Goal: Task Accomplishment & Management: Manage account settings

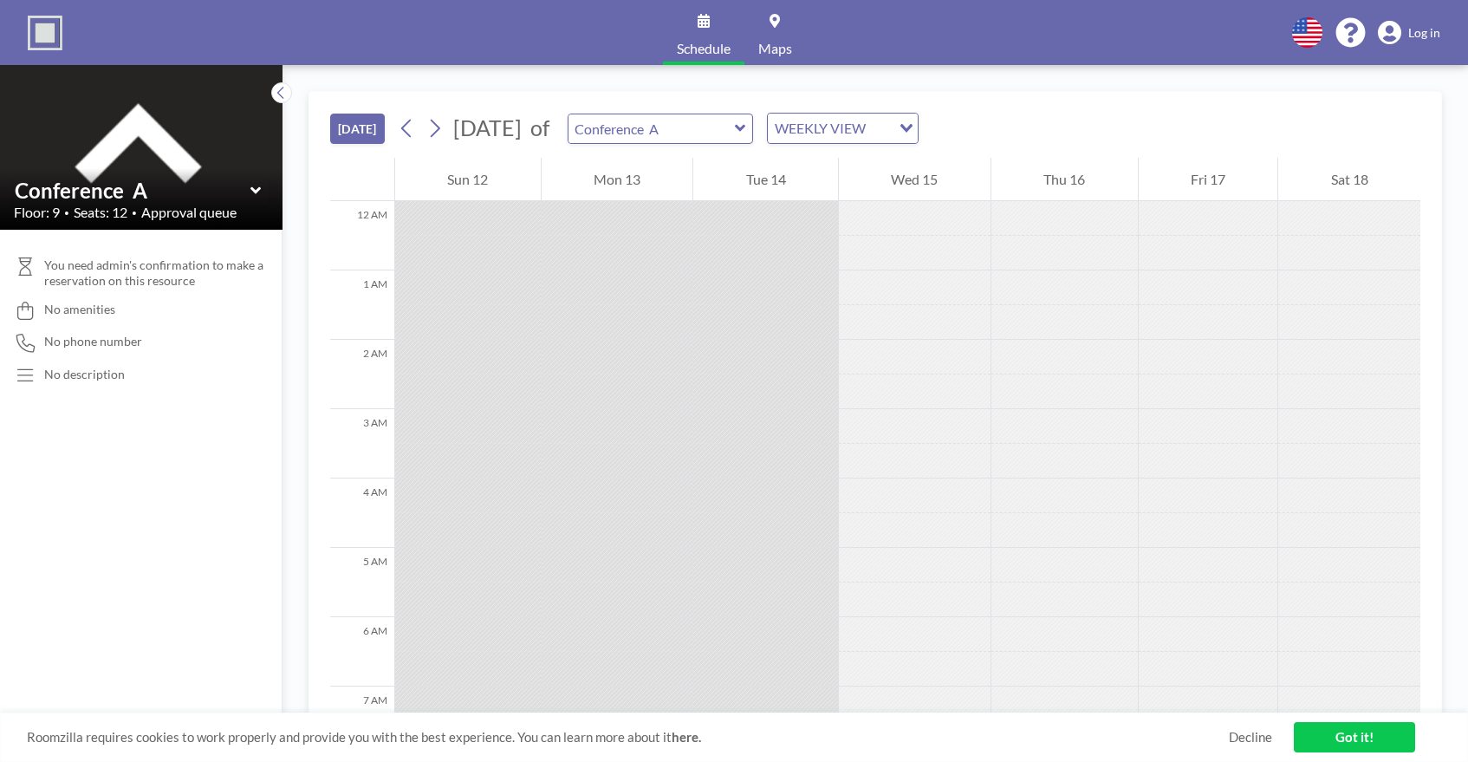
click at [1415, 27] on span "Log in" at bounding box center [1424, 33] width 32 height 16
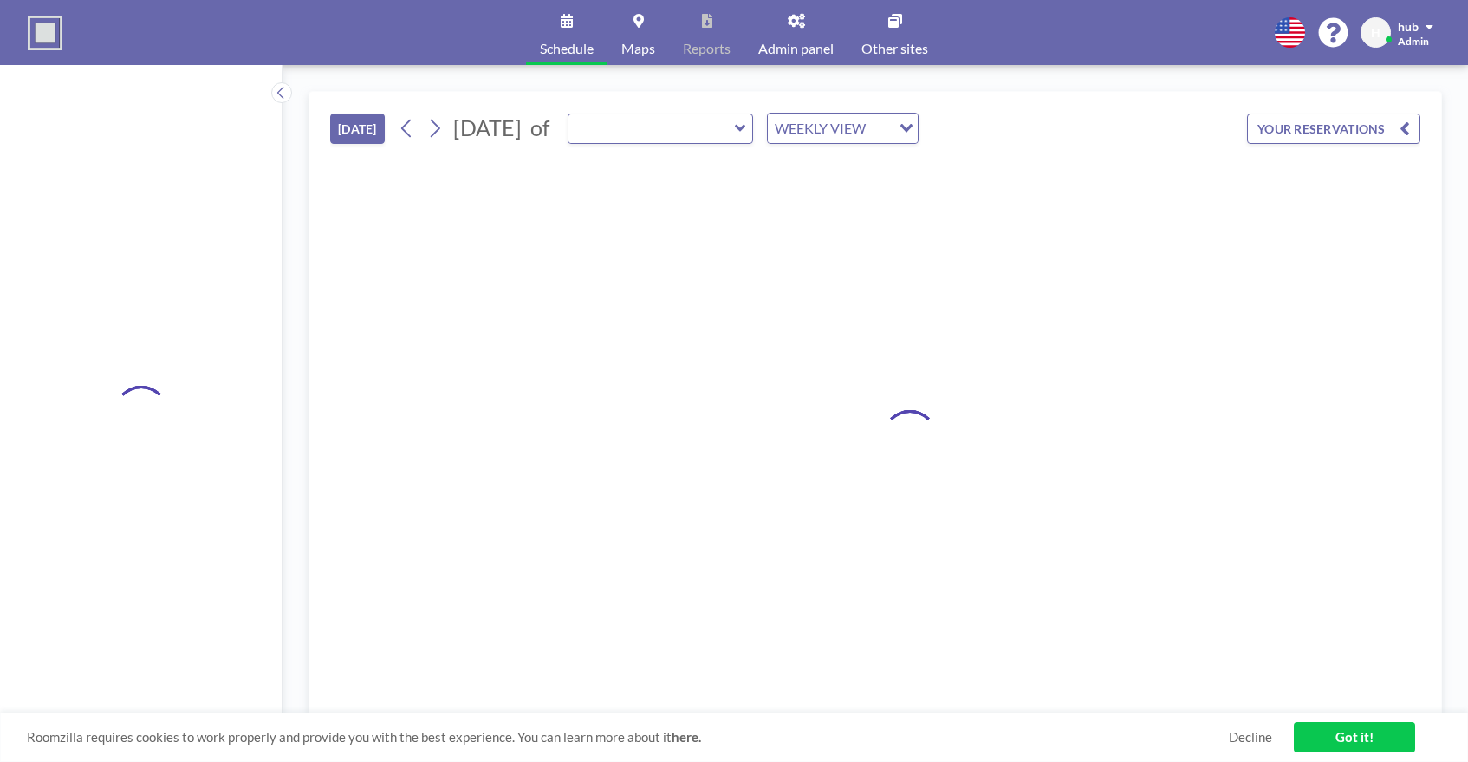
type input "Conference A"
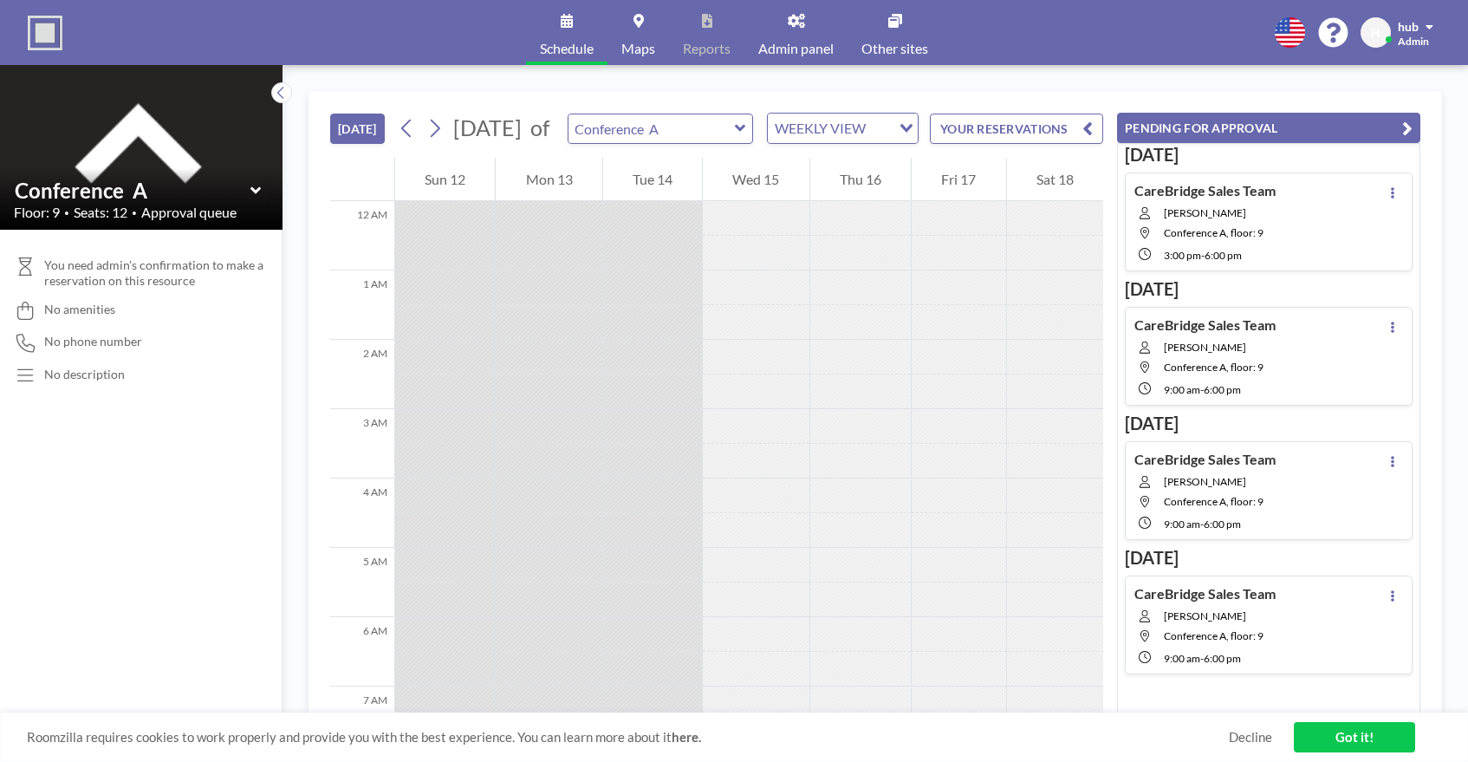
click at [1283, 239] on div "CareBridge Sales Team Jose Wilmer Mota Conference A, floor: 9 3:00 PM - 6:00 PM" at bounding box center [1269, 221] width 288 height 99
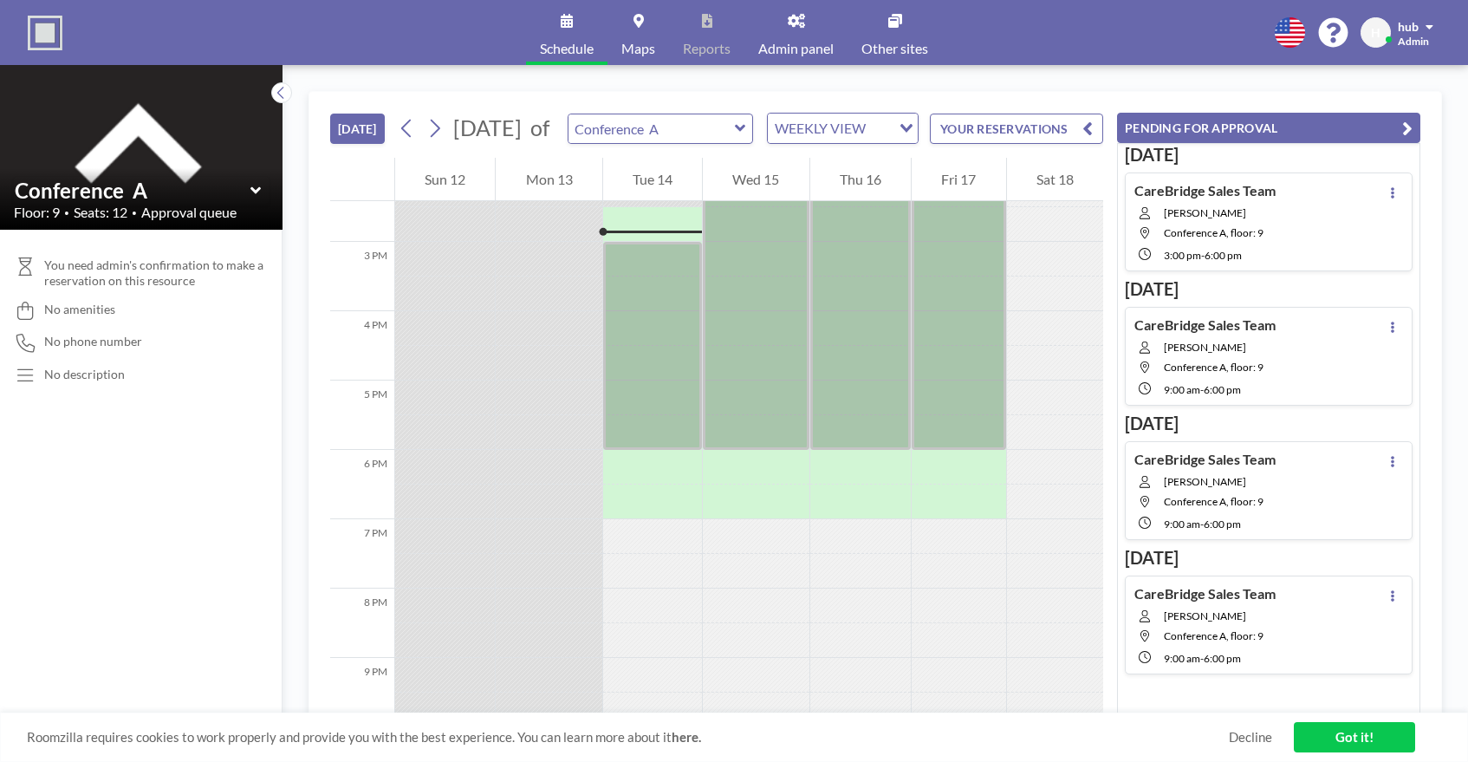
scroll to position [1005, 0]
click at [1394, 192] on icon at bounding box center [1392, 192] width 3 height 11
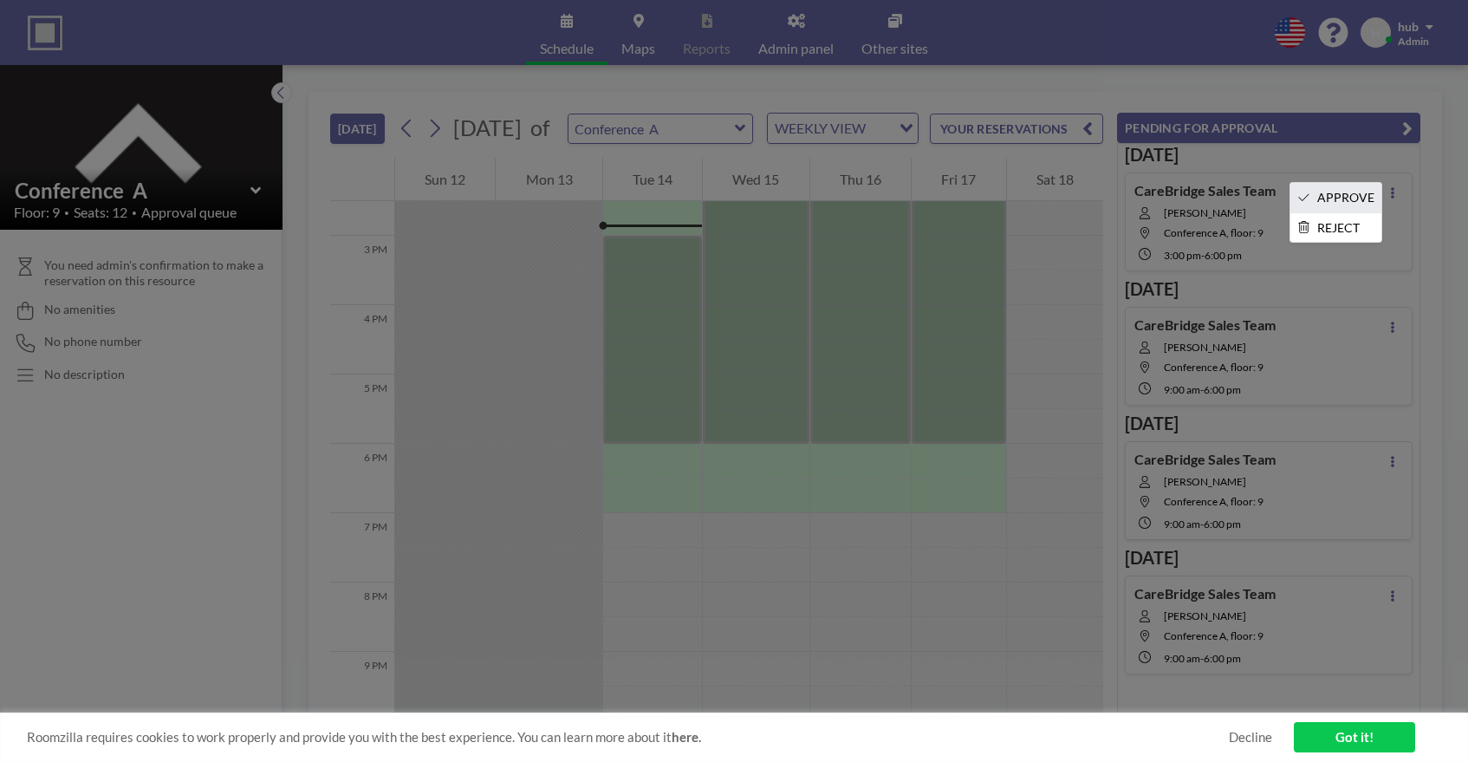
click at [1362, 194] on li "APPROVE" at bounding box center [1335, 197] width 91 height 29
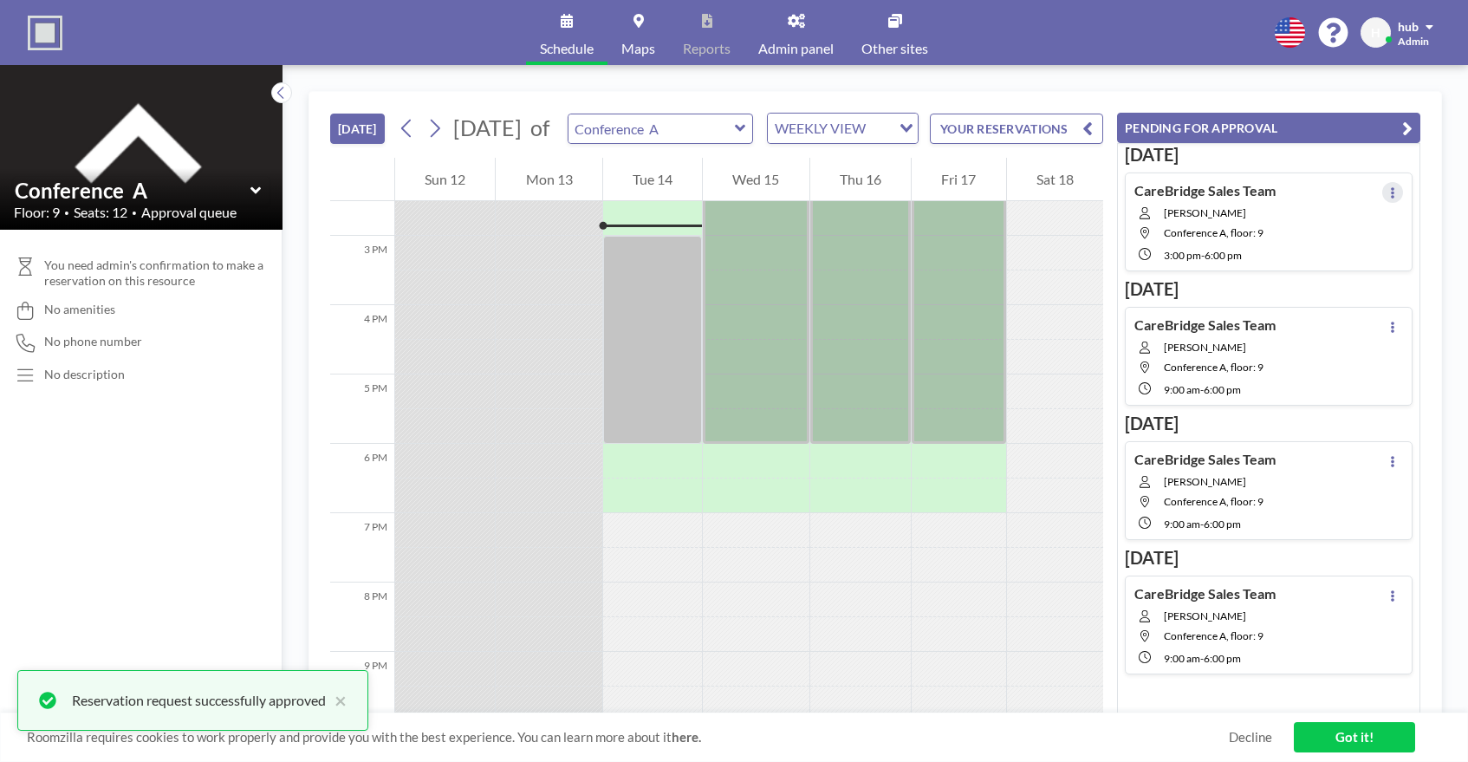
click at [1395, 192] on icon at bounding box center [1392, 192] width 7 height 11
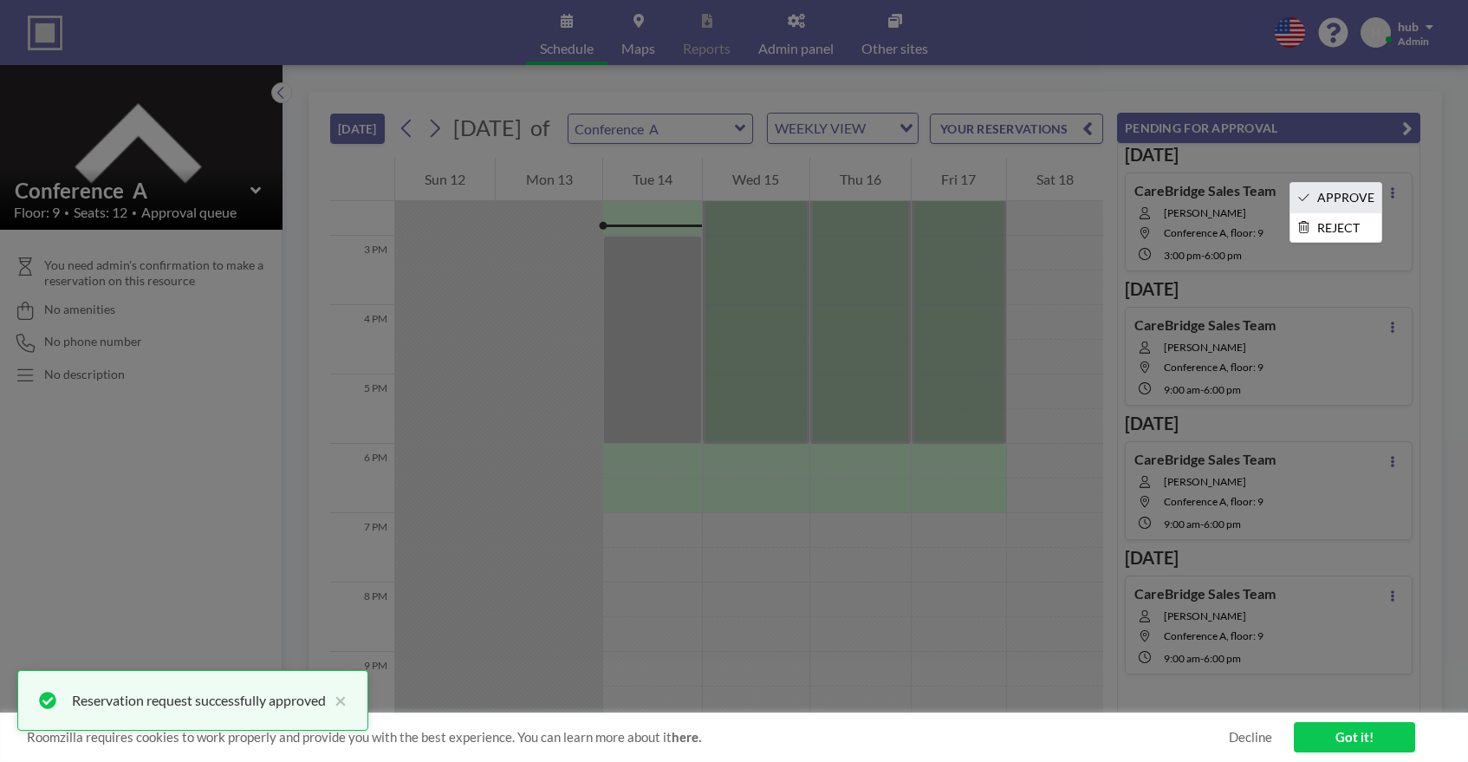
click at [1362, 196] on li "APPROVE" at bounding box center [1335, 197] width 91 height 29
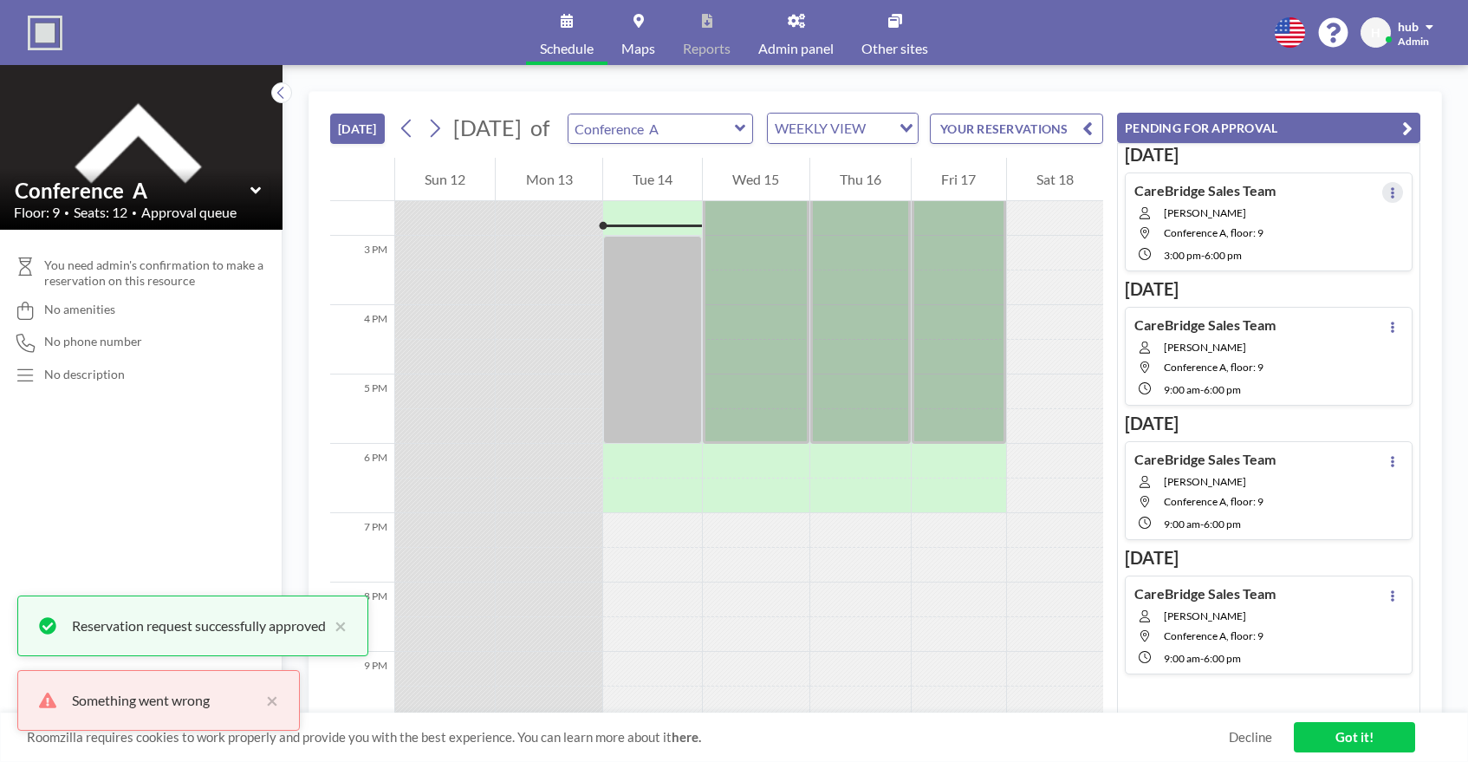
click at [1387, 196] on button at bounding box center [1392, 192] width 21 height 21
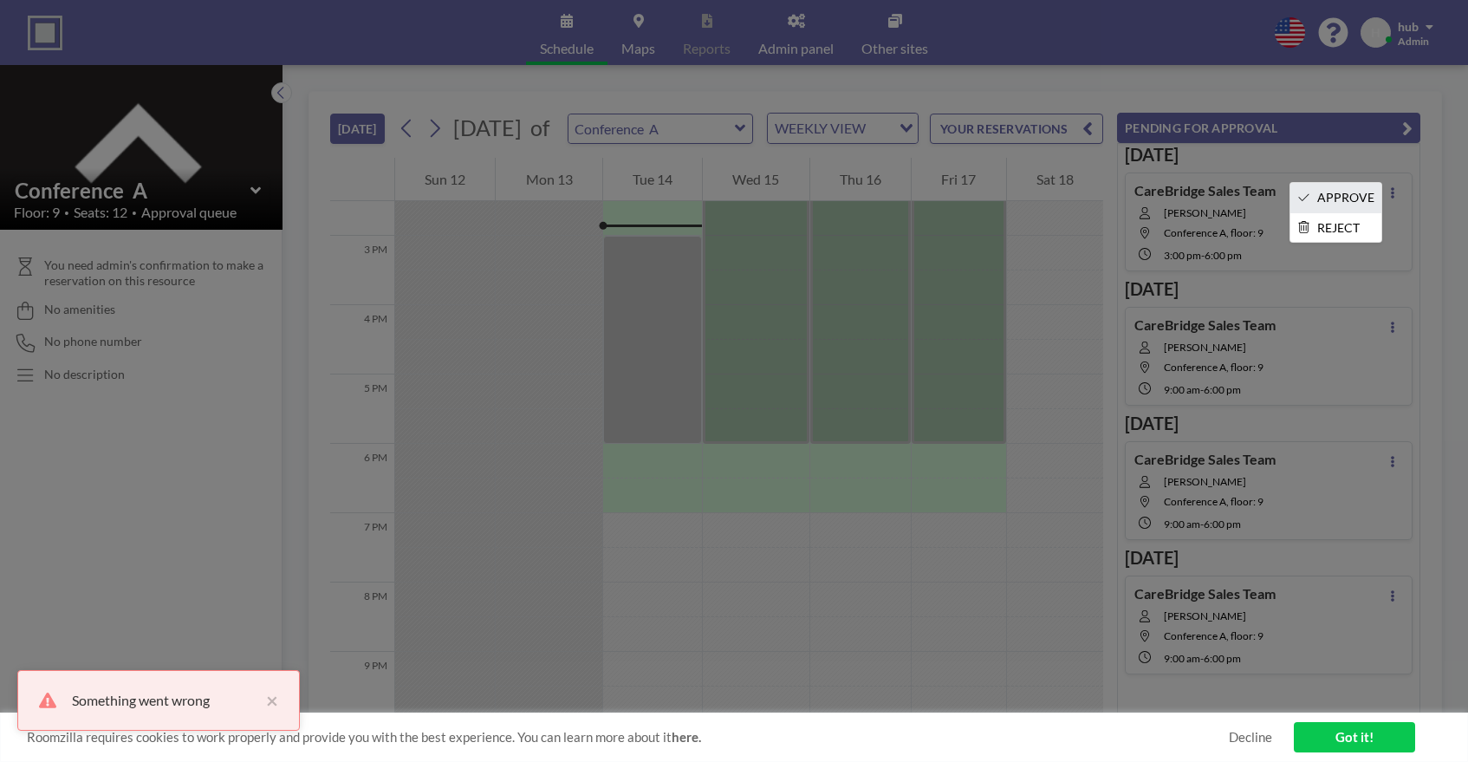
click at [1357, 197] on li "APPROVE" at bounding box center [1335, 197] width 91 height 29
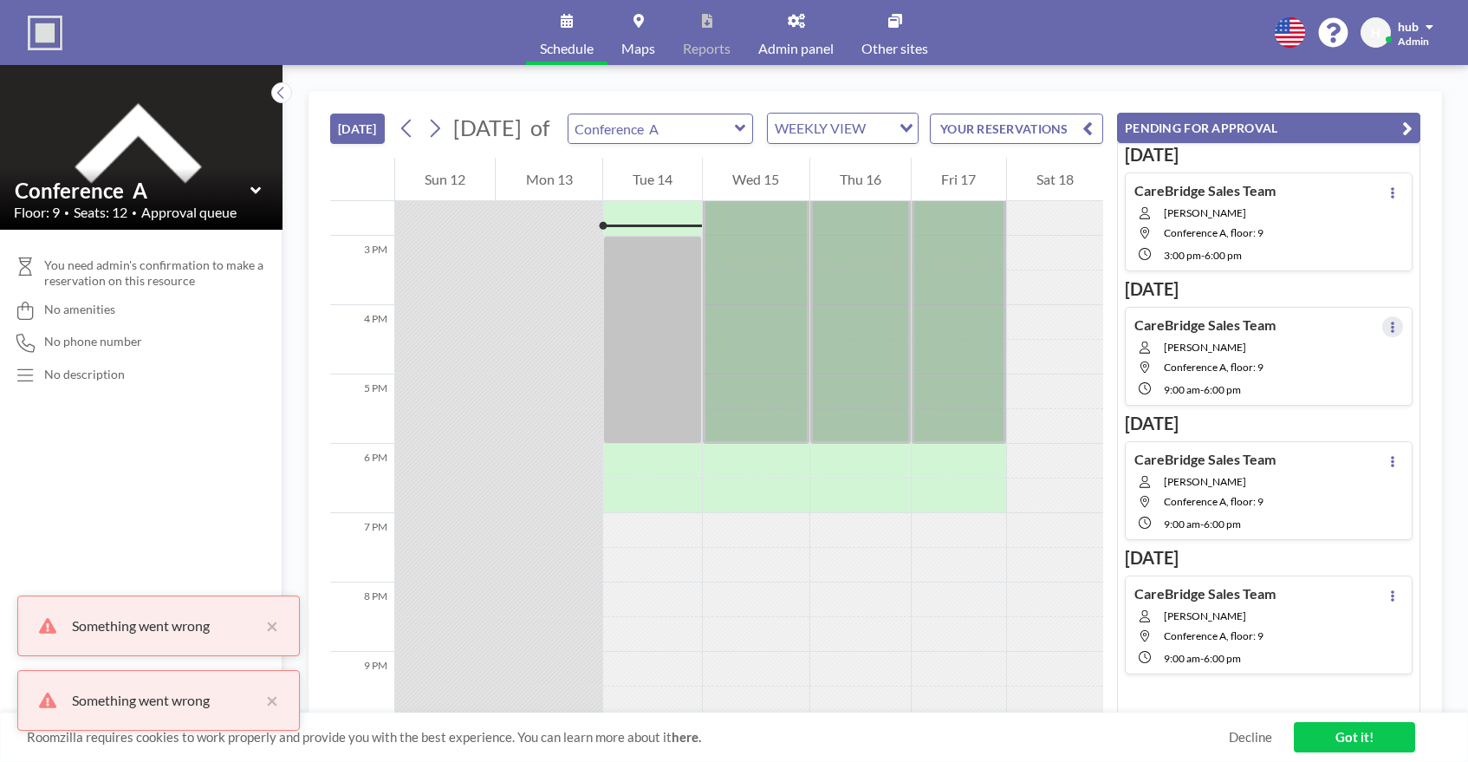
click at [1392, 323] on icon at bounding box center [1392, 327] width 3 height 11
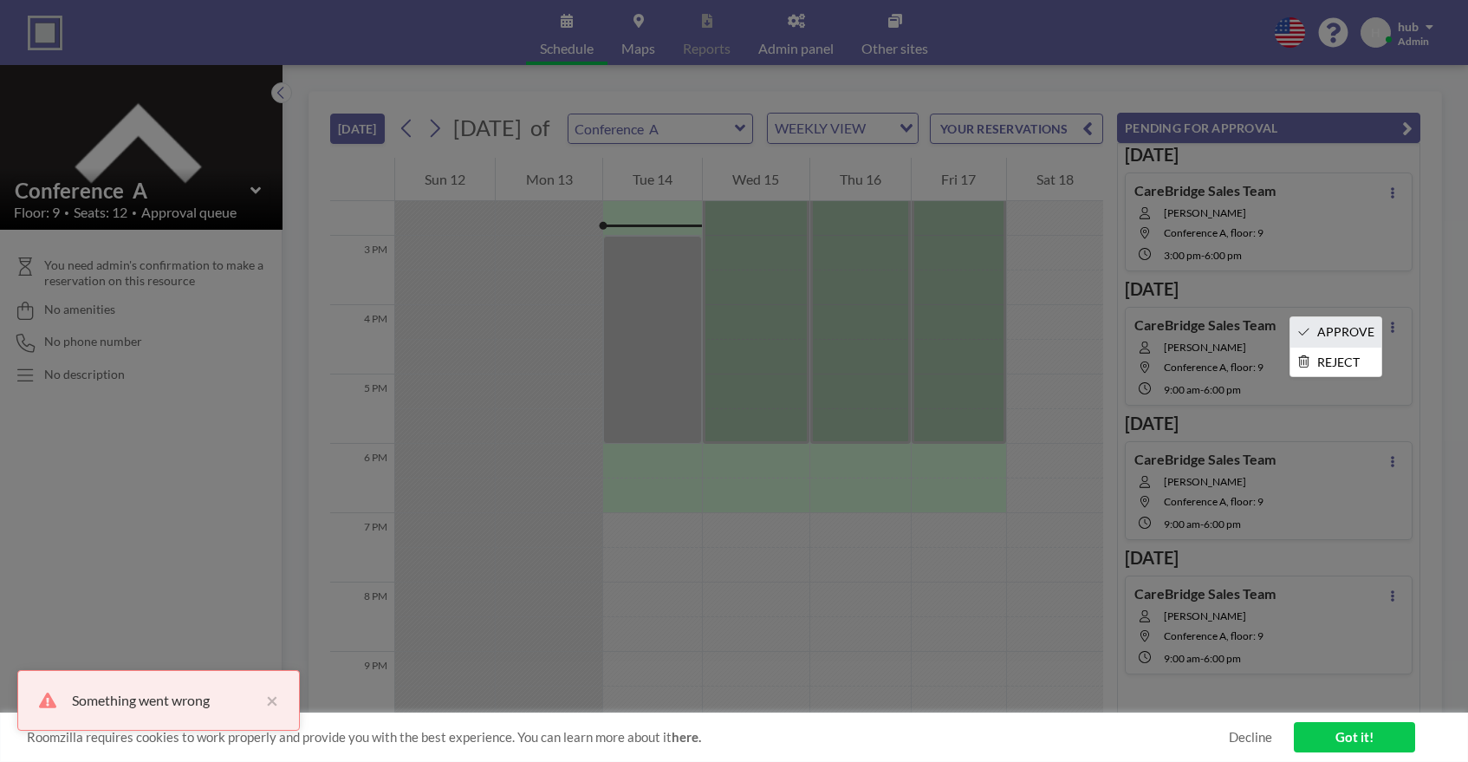
click at [1351, 330] on li "APPROVE" at bounding box center [1335, 331] width 91 height 29
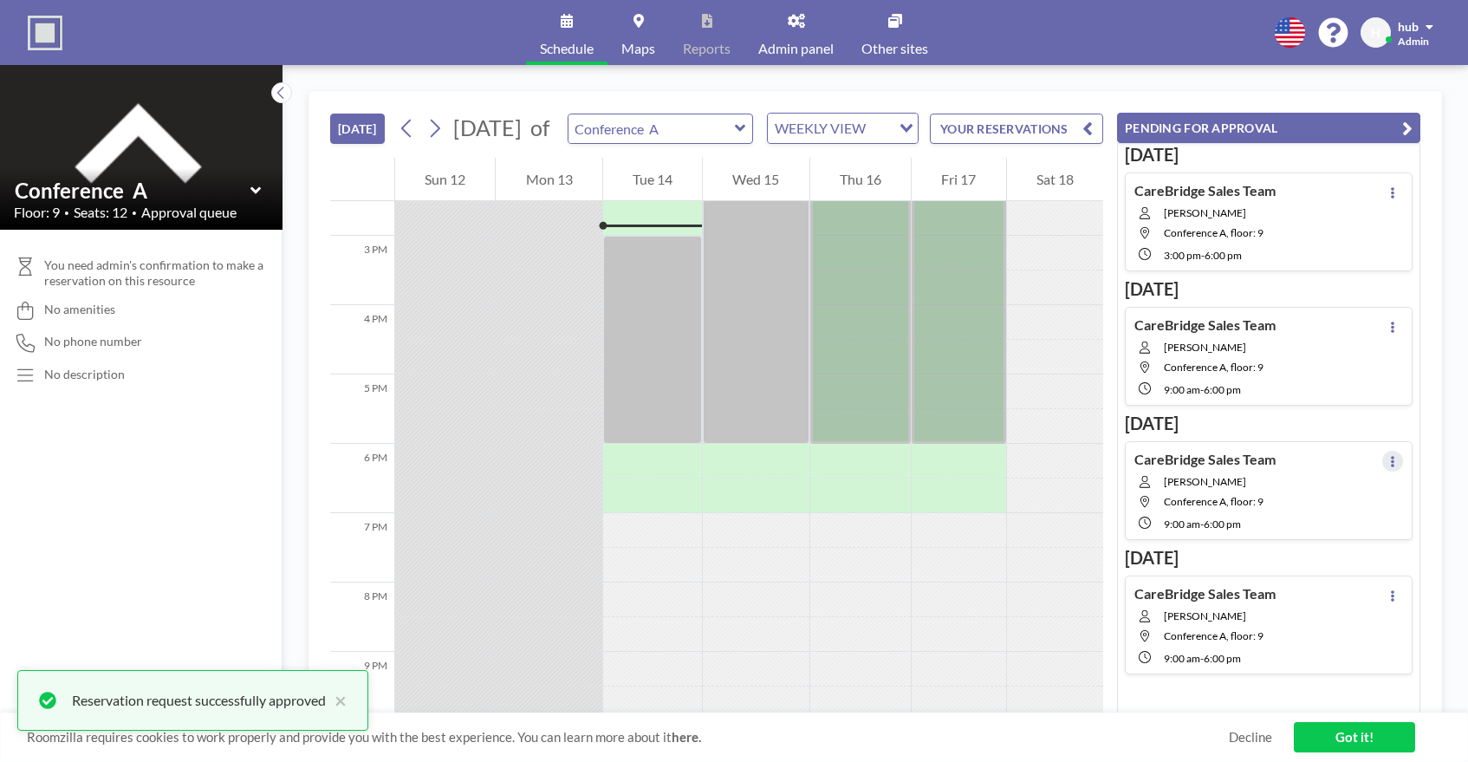
click at [1388, 455] on button at bounding box center [1392, 461] width 21 height 21
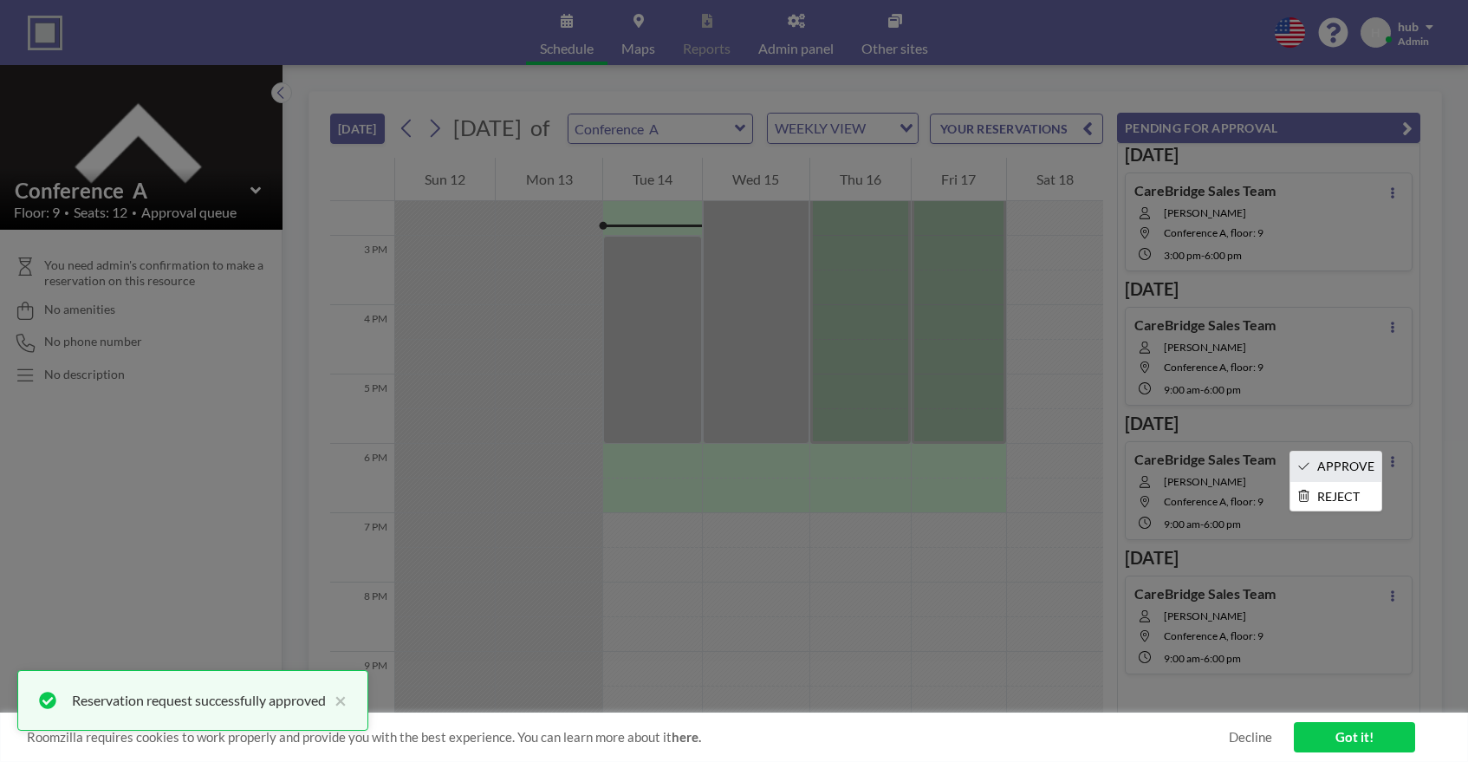
click at [1357, 463] on li "APPROVE" at bounding box center [1335, 466] width 91 height 29
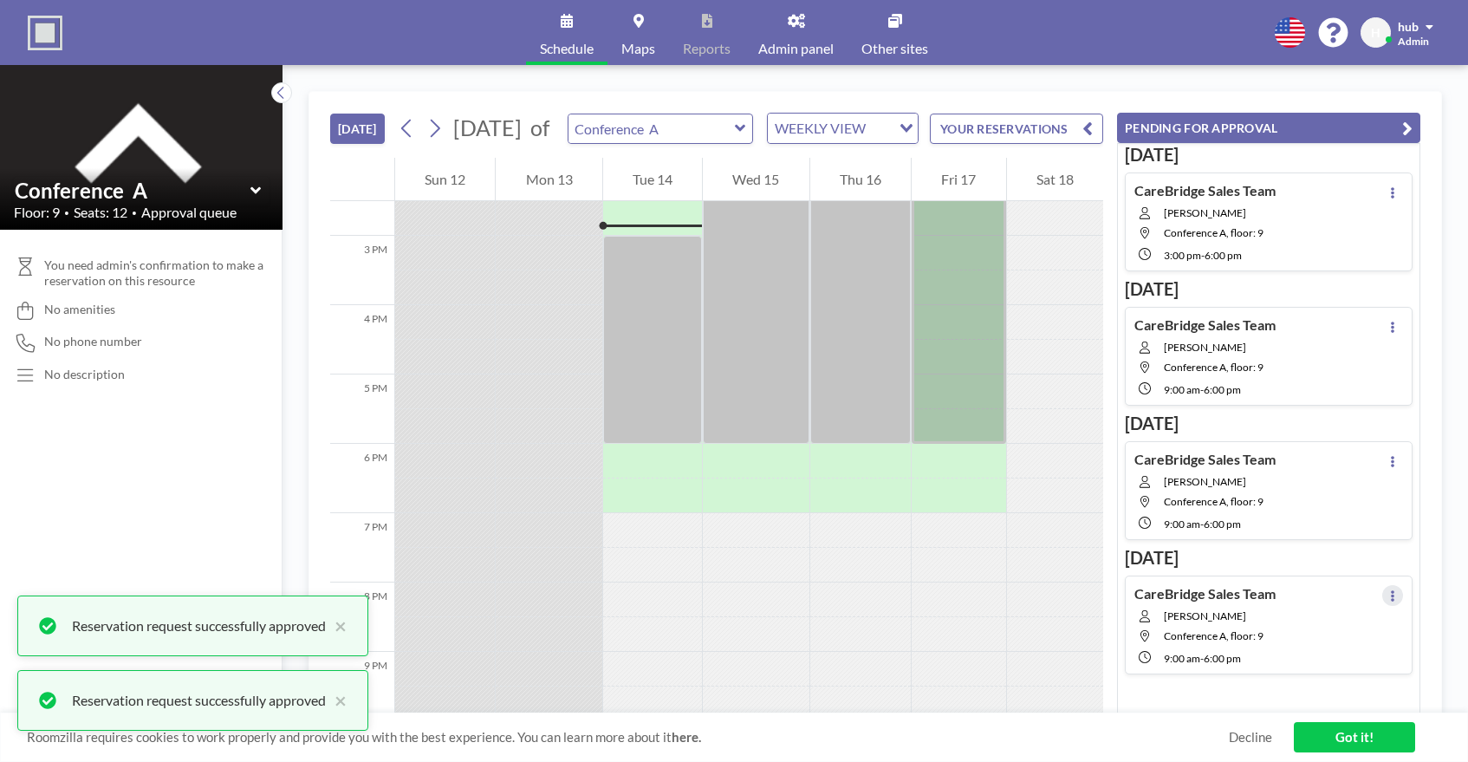
click at [1392, 587] on button at bounding box center [1392, 595] width 21 height 21
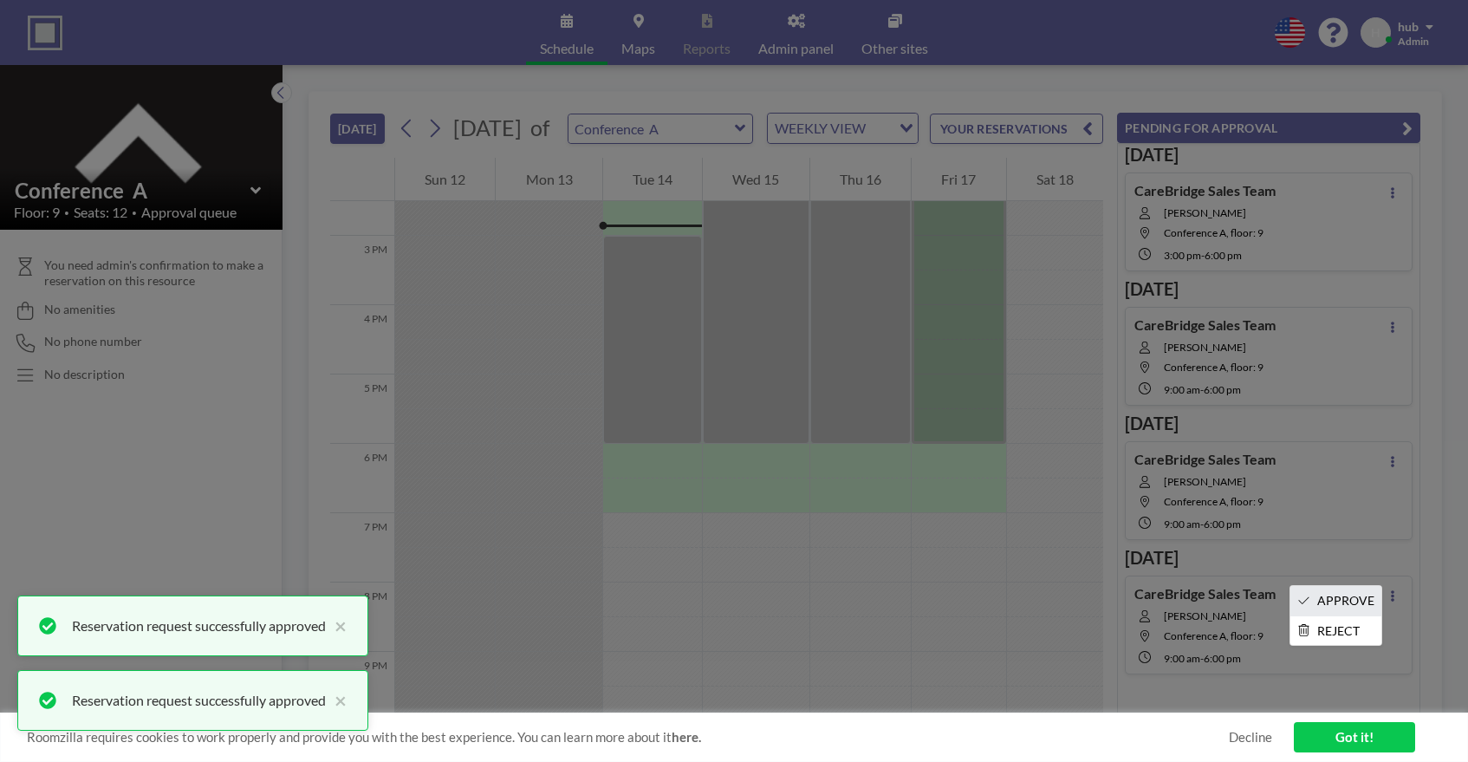
click at [1354, 594] on li "APPROVE" at bounding box center [1335, 600] width 91 height 29
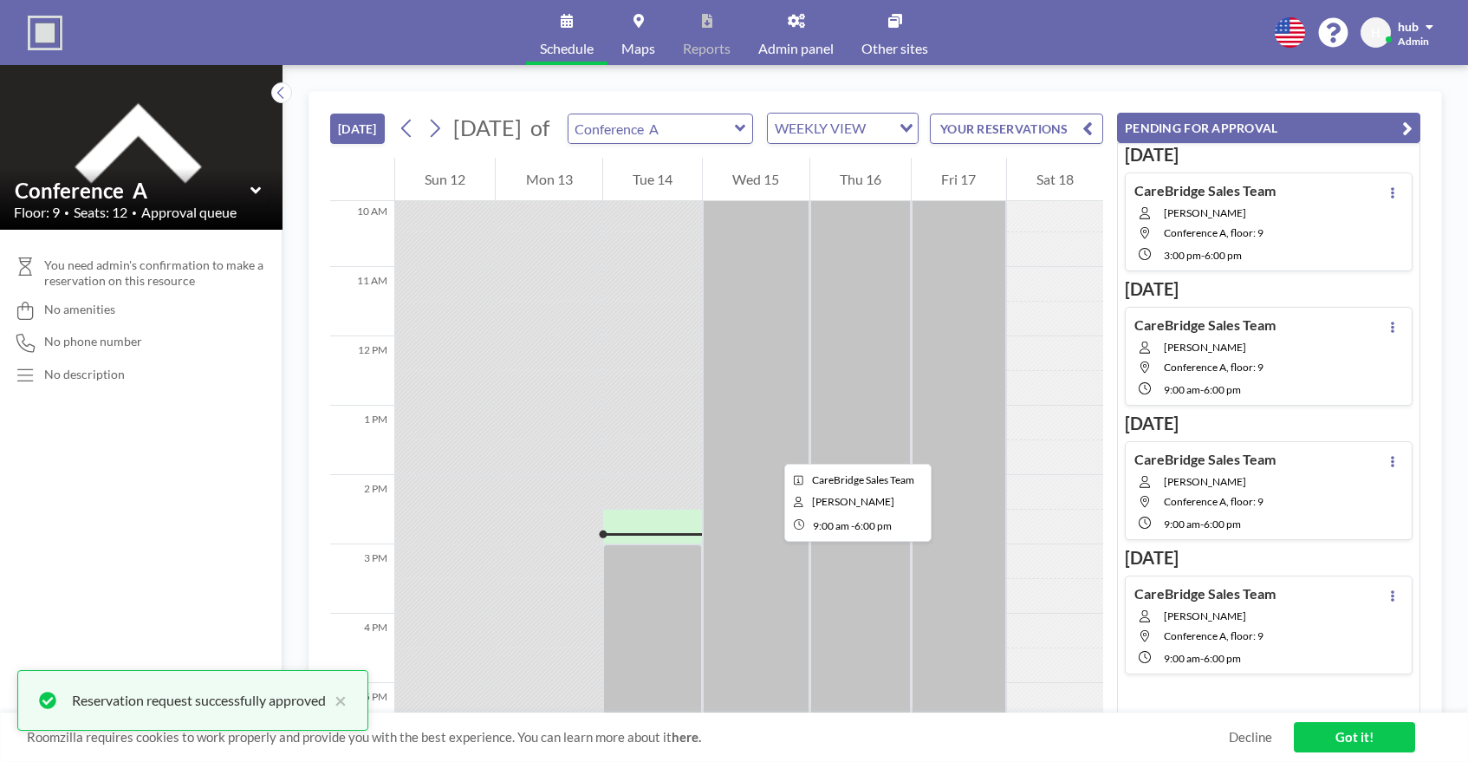
scroll to position [1067, 0]
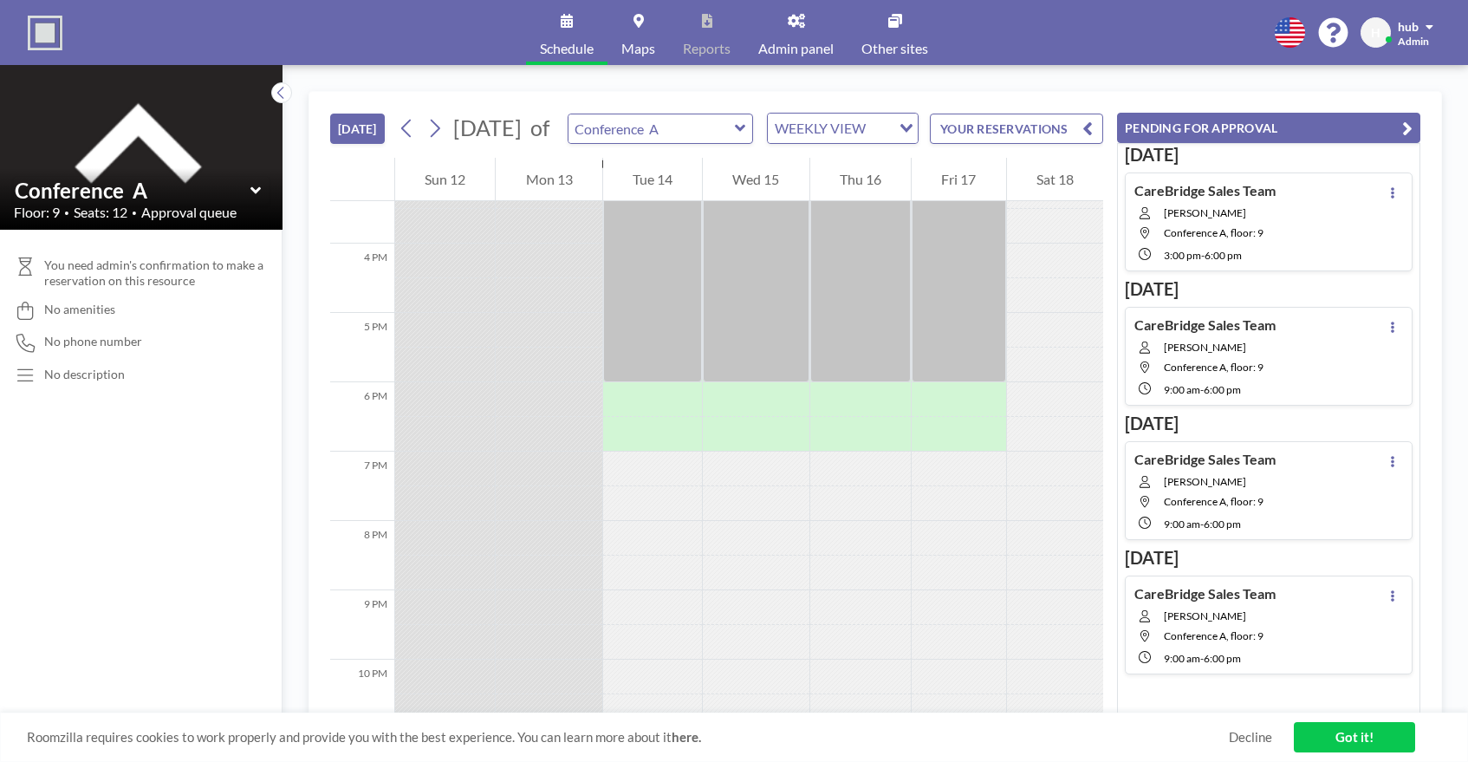
click at [1327, 730] on link "Got it!" at bounding box center [1354, 737] width 121 height 30
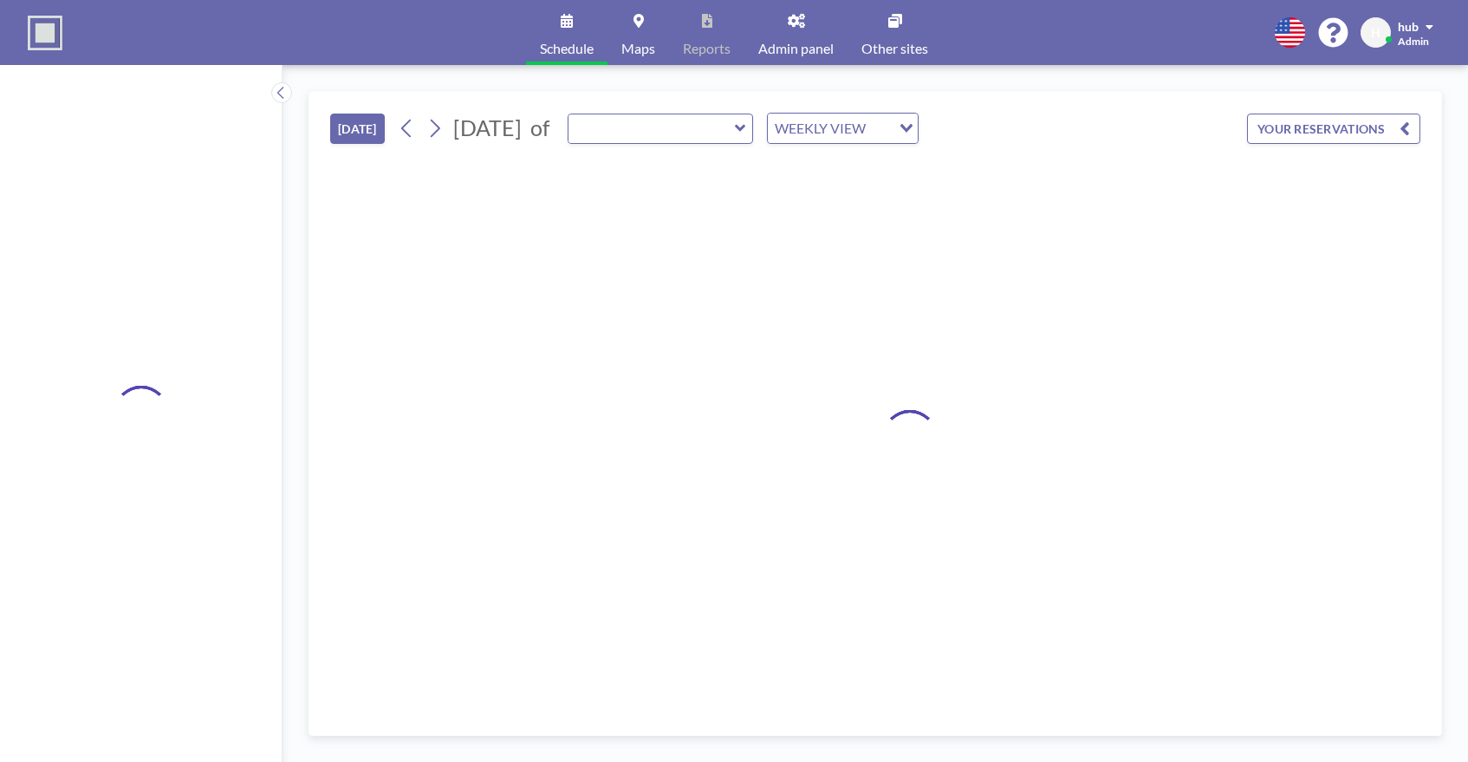
type input "Conference A"
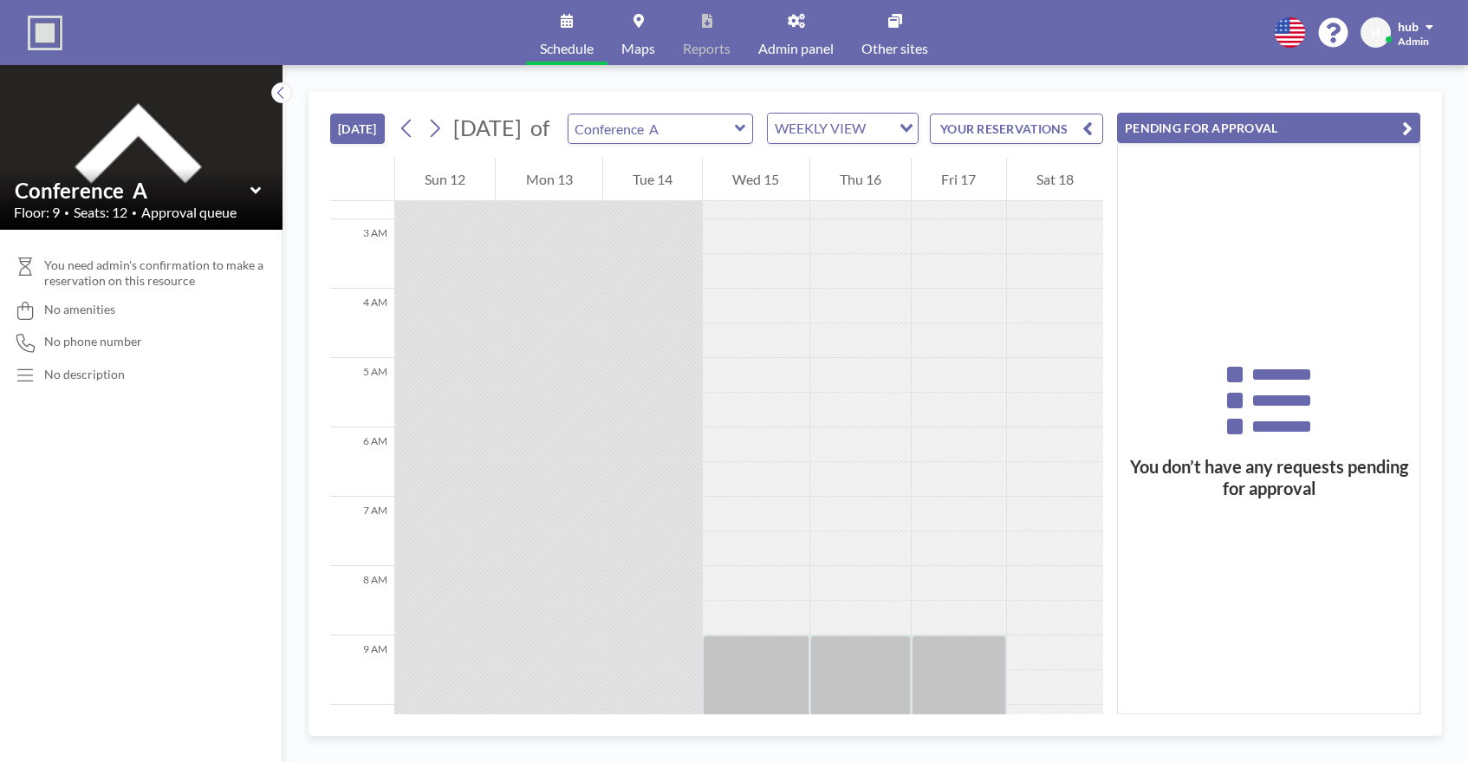
scroll to position [295, 0]
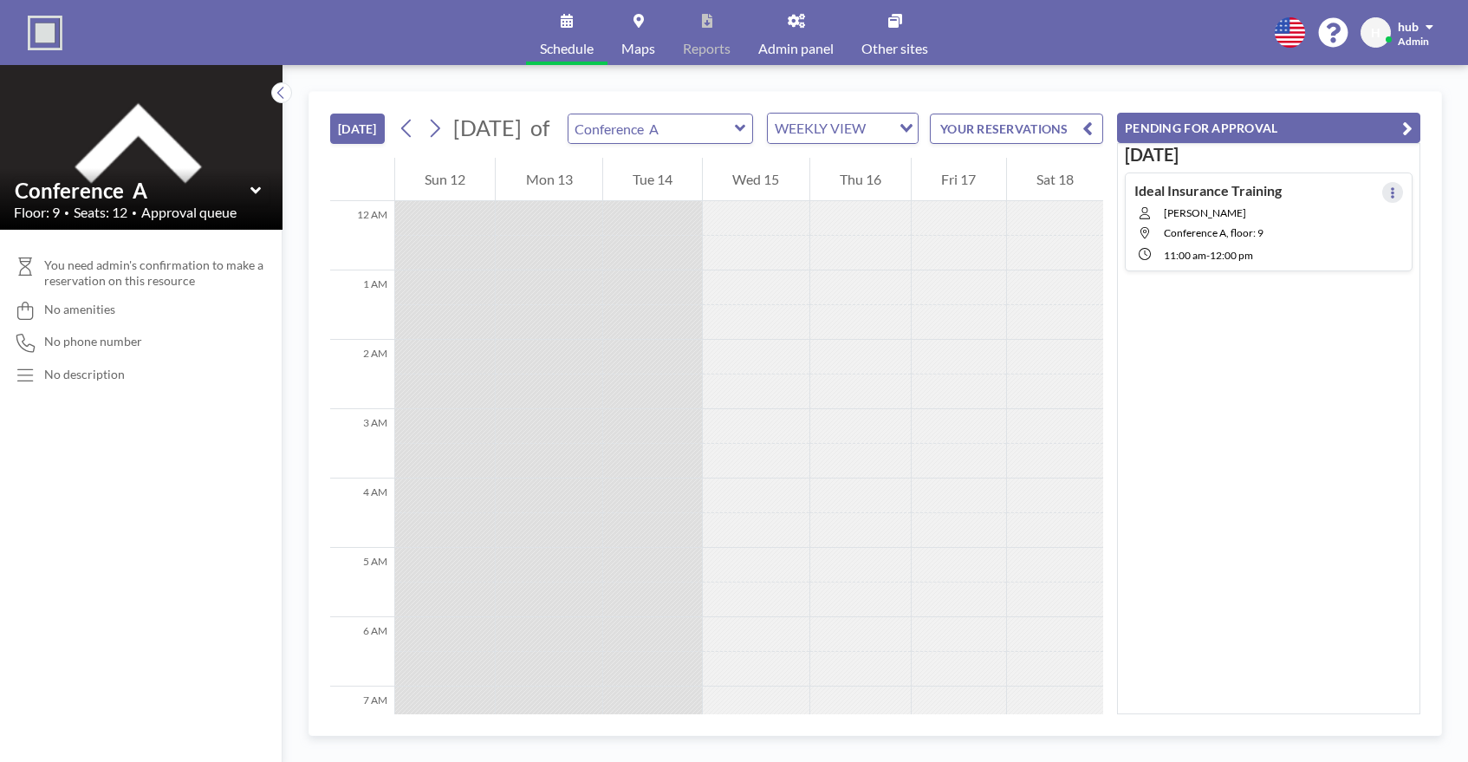
click at [1399, 187] on button at bounding box center [1392, 192] width 21 height 21
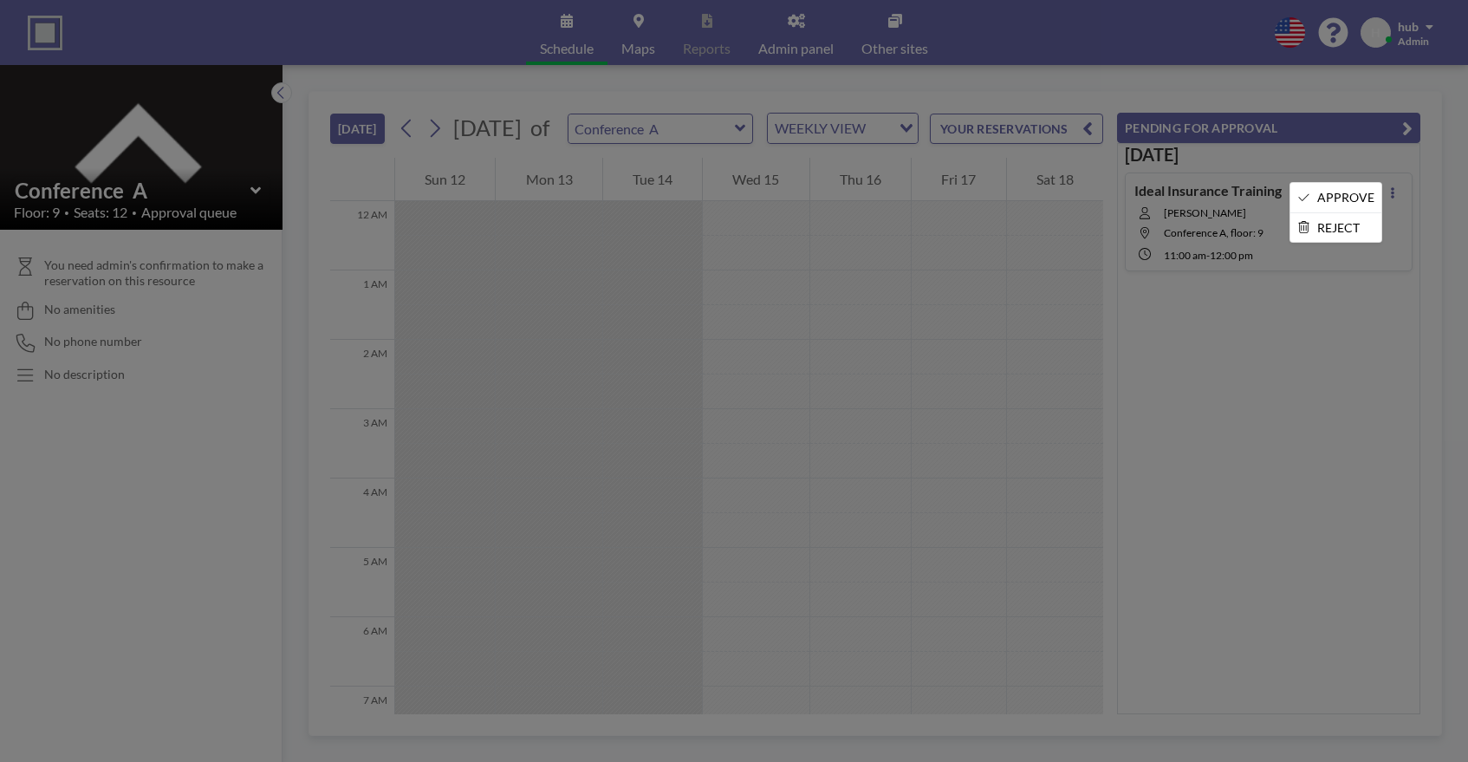
click at [1011, 353] on div at bounding box center [734, 381] width 1468 height 762
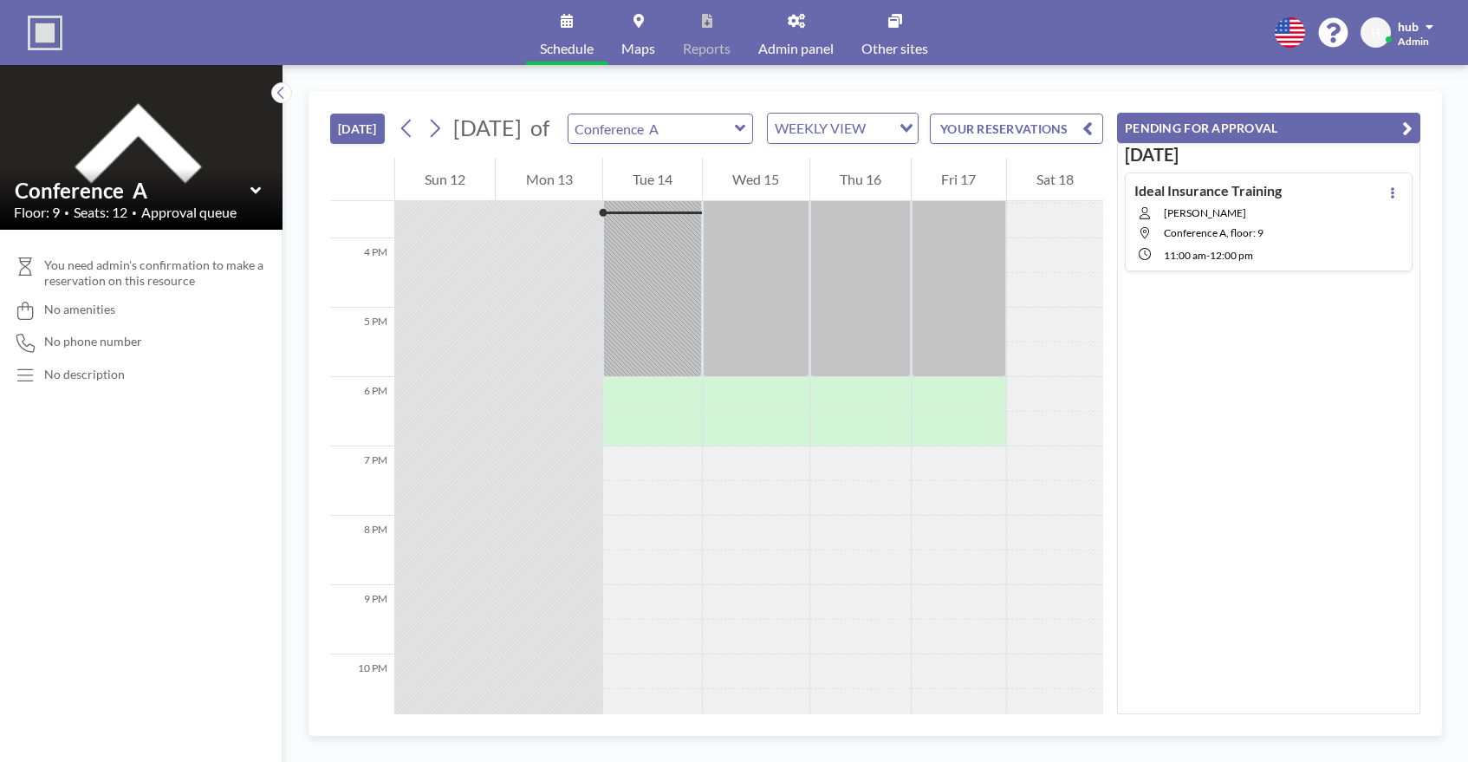
scroll to position [1016, 0]
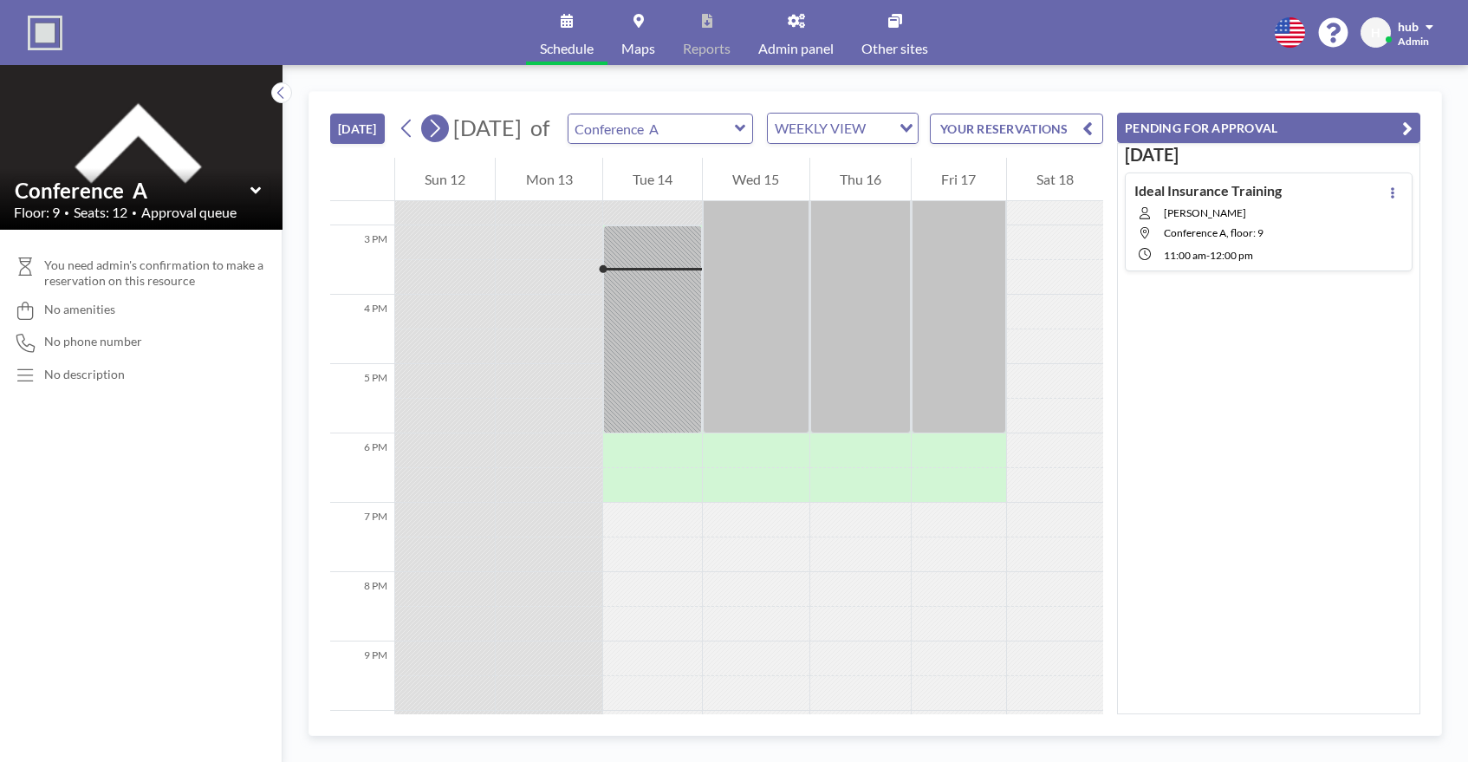
click at [441, 137] on icon at bounding box center [434, 128] width 16 height 26
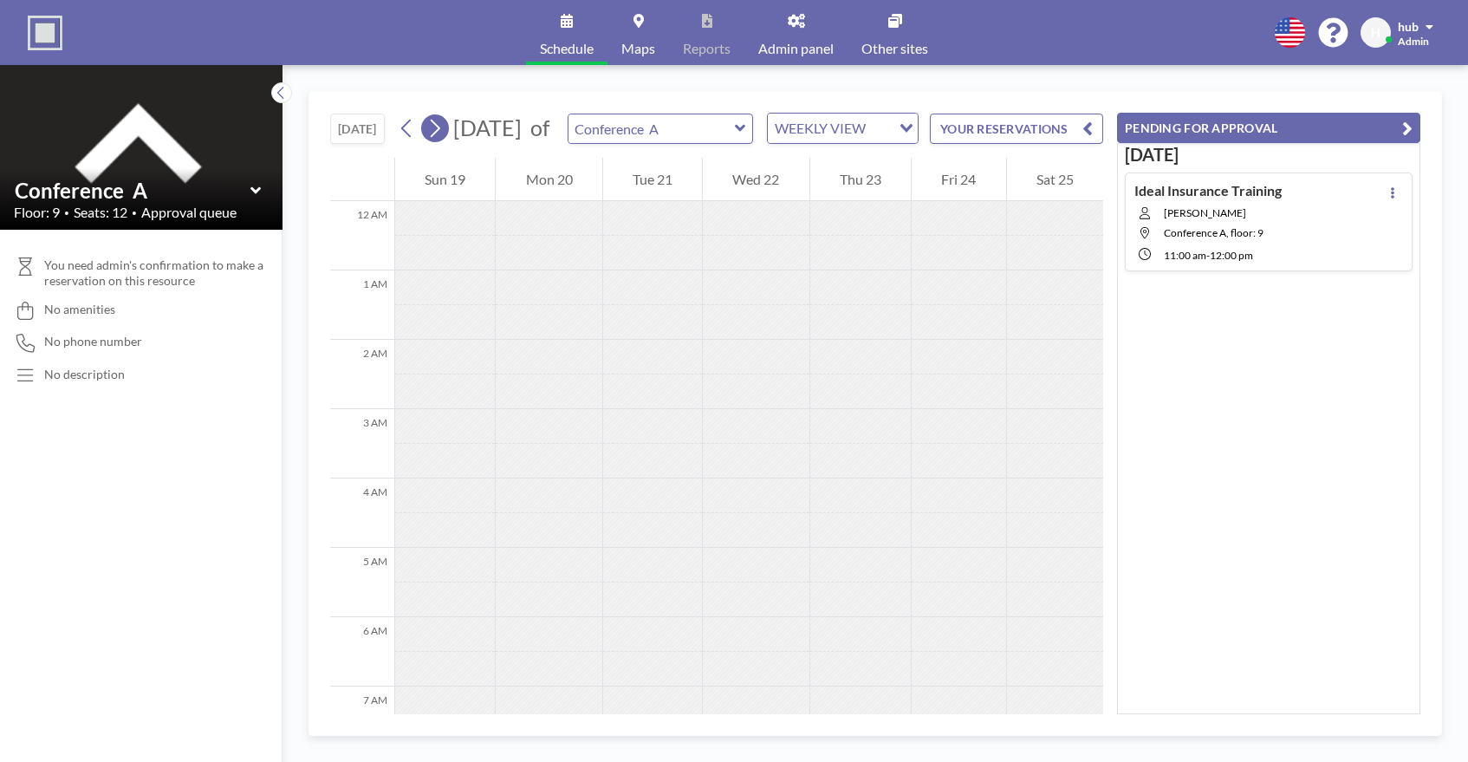
click at [441, 137] on icon at bounding box center [434, 128] width 16 height 26
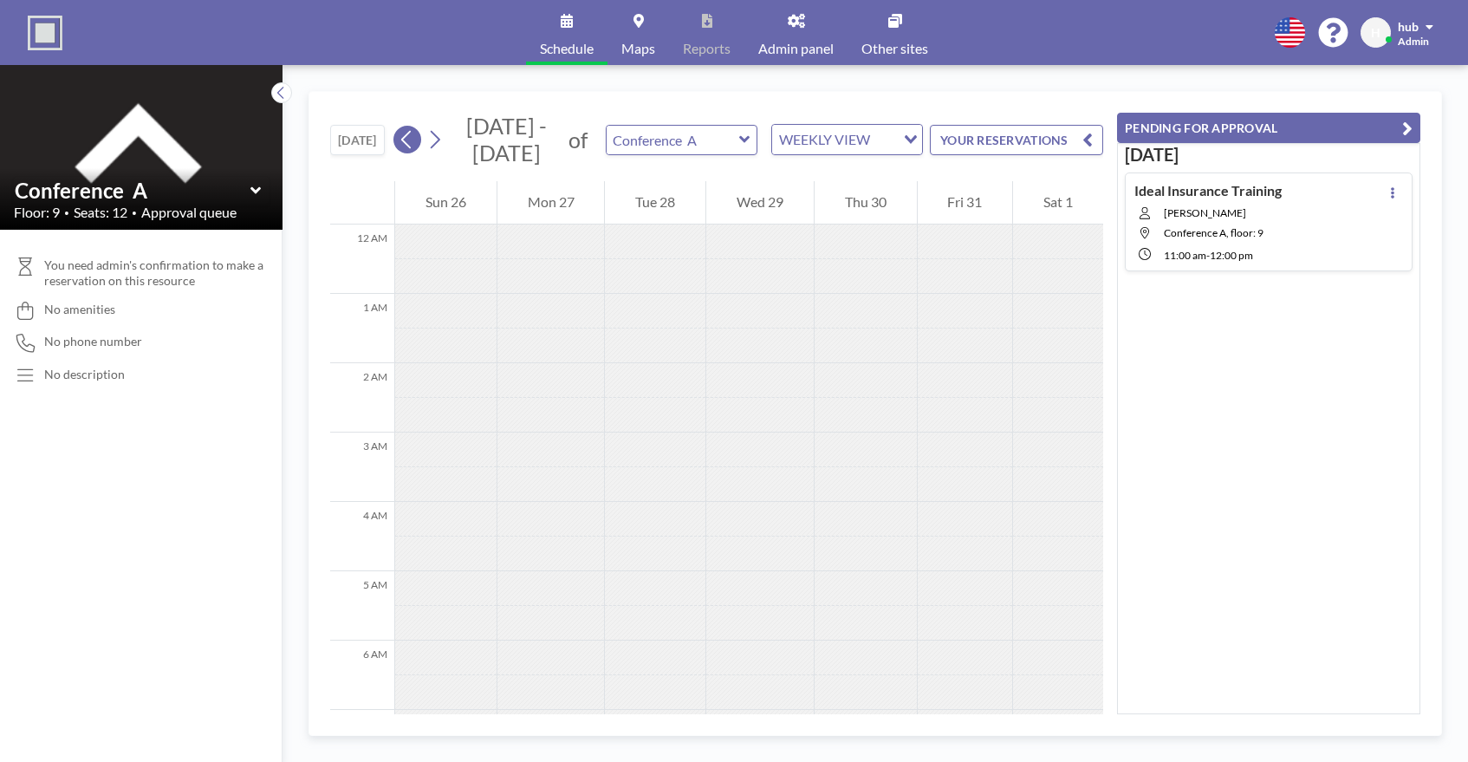
click at [400, 140] on button at bounding box center [407, 140] width 28 height 28
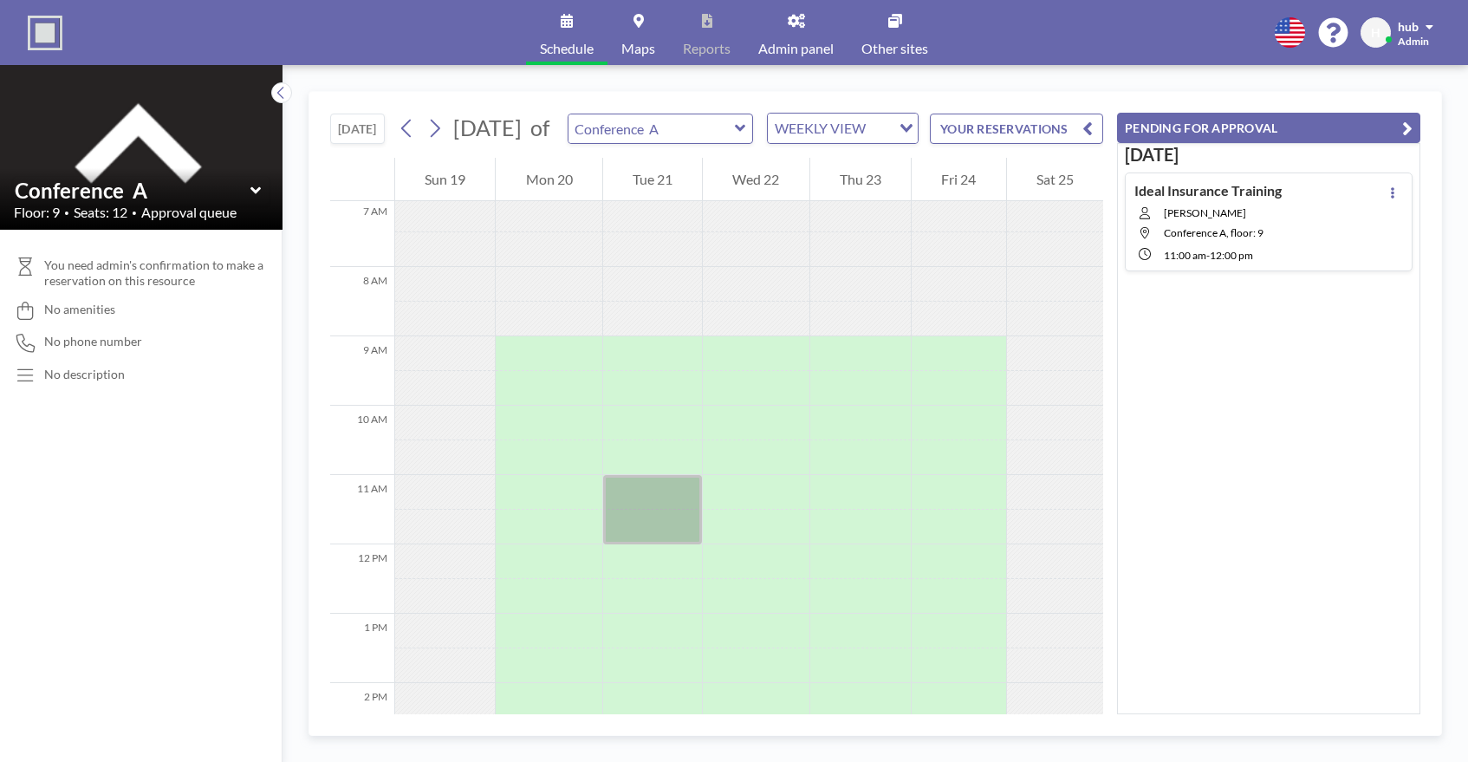
scroll to position [491, 0]
click at [1399, 190] on button at bounding box center [1392, 192] width 21 height 21
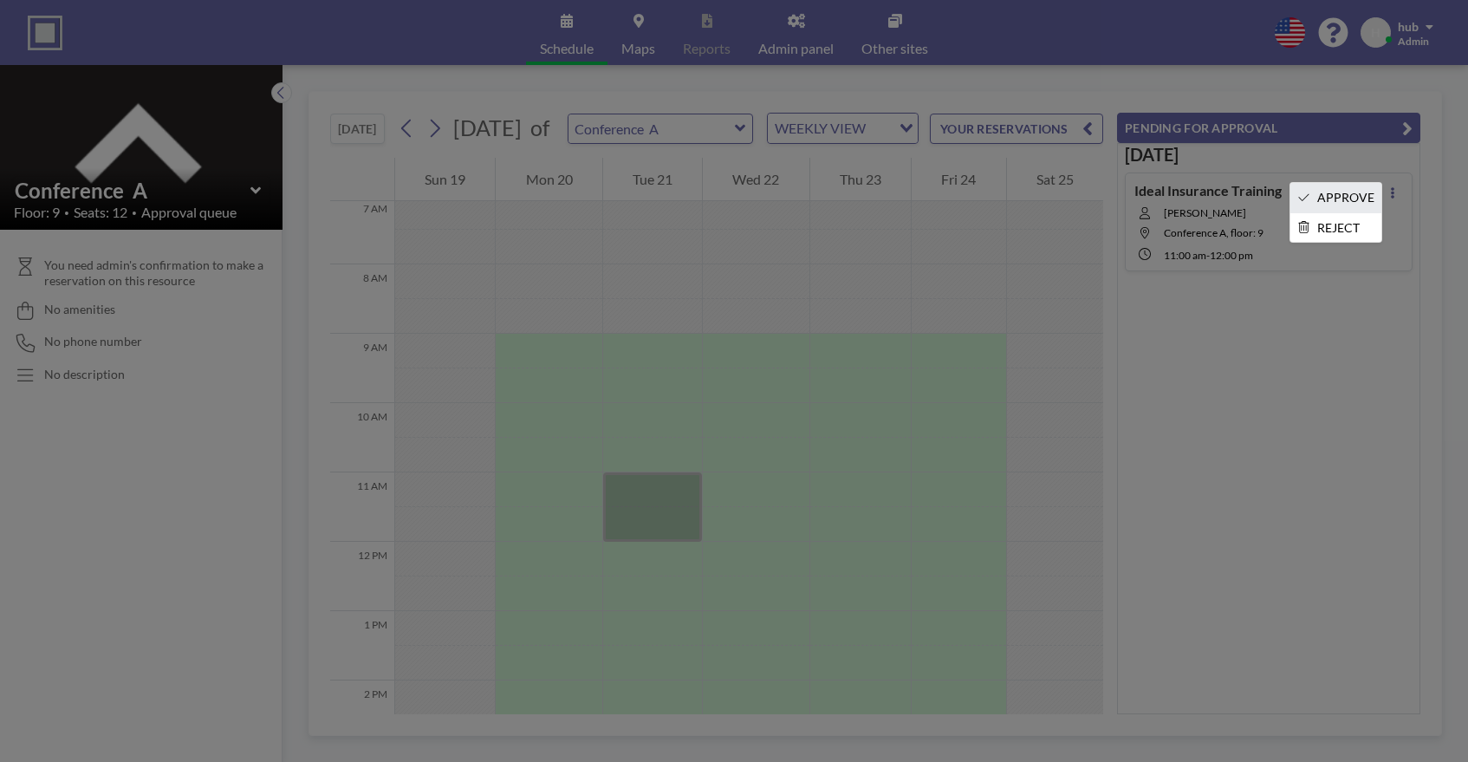
click at [1363, 199] on li "APPROVE" at bounding box center [1335, 197] width 91 height 29
